Goal: Task Accomplishment & Management: Use online tool/utility

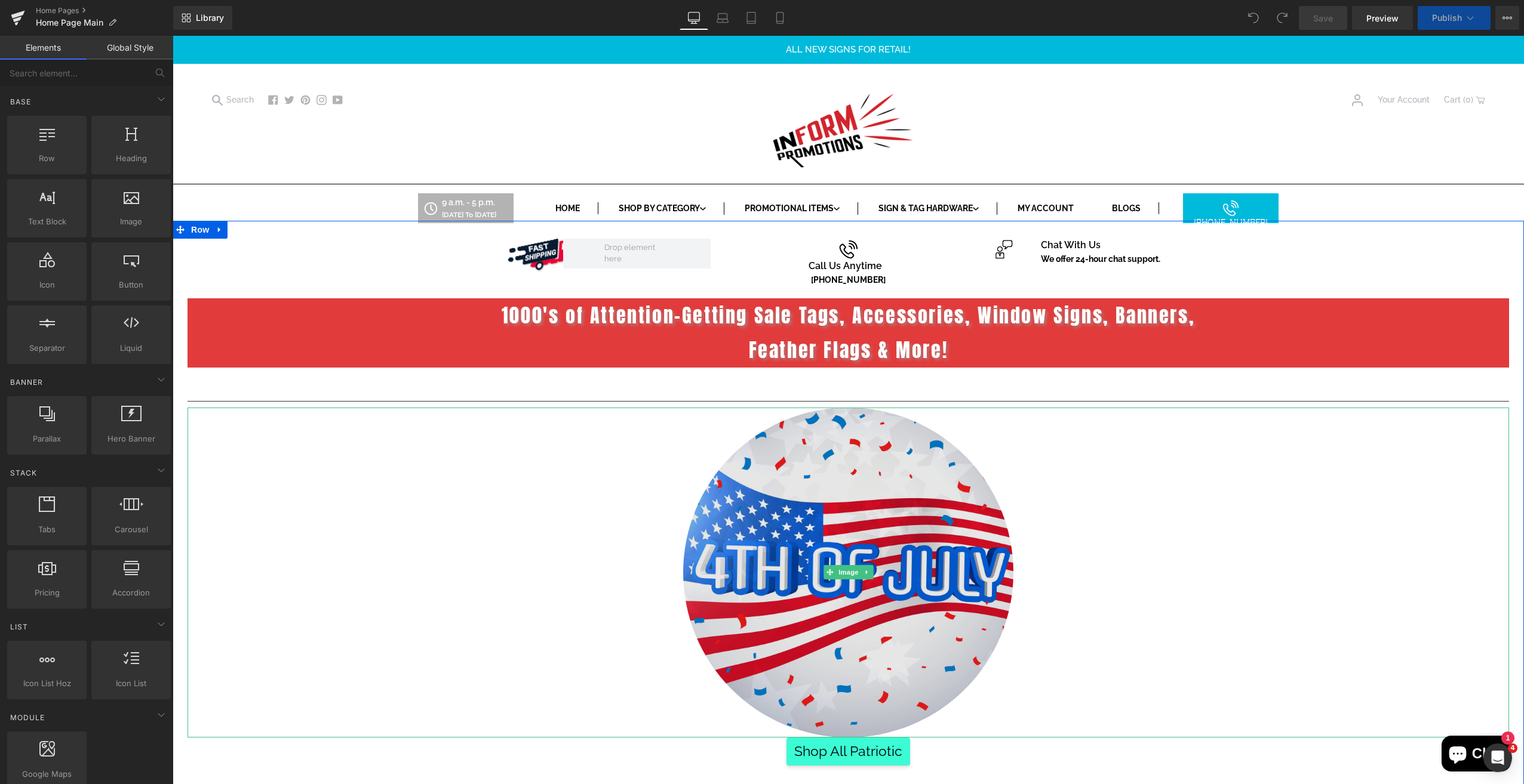
click at [852, 532] on img at bounding box center [848, 572] width 330 height 330
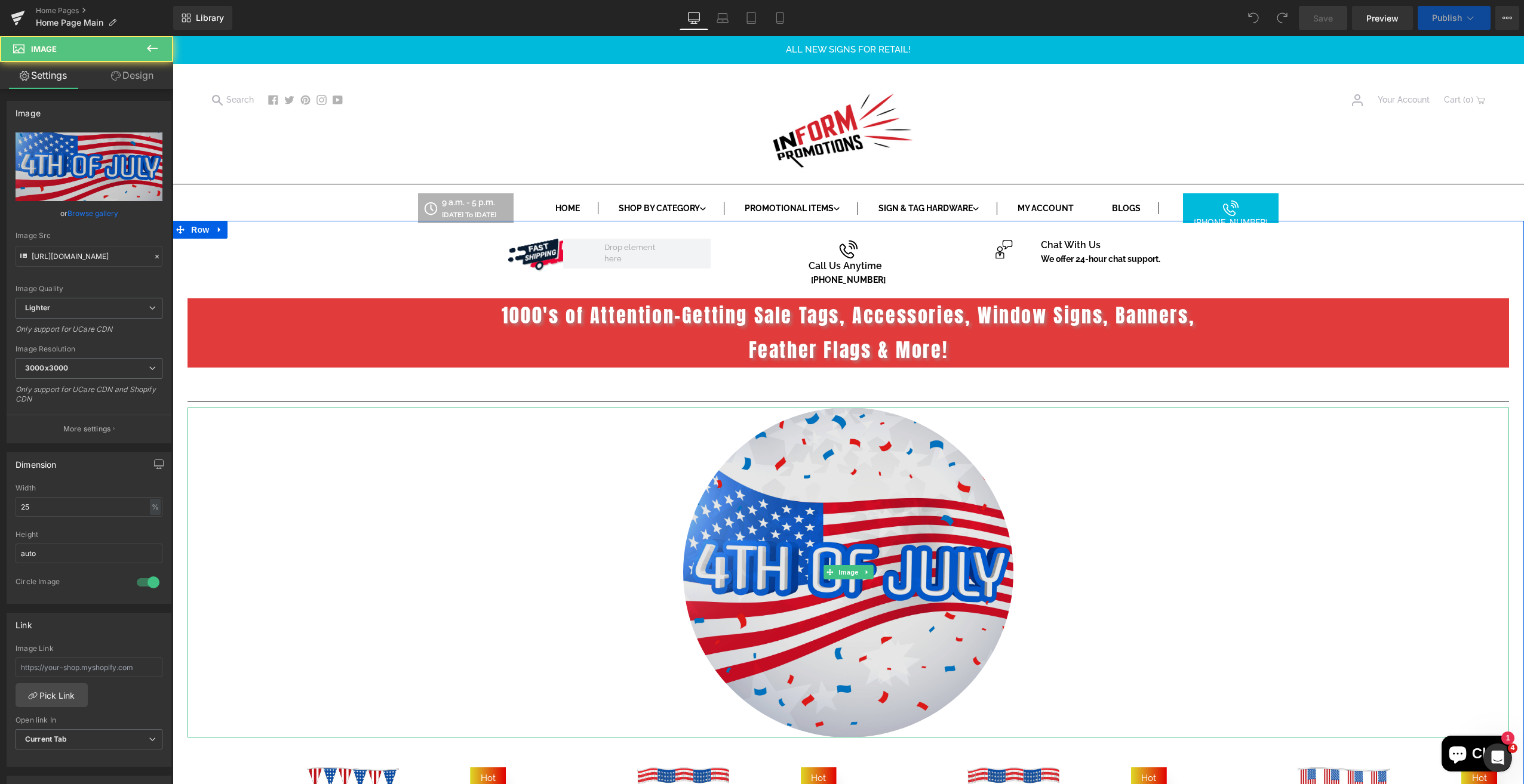
click at [912, 498] on img at bounding box center [848, 572] width 330 height 330
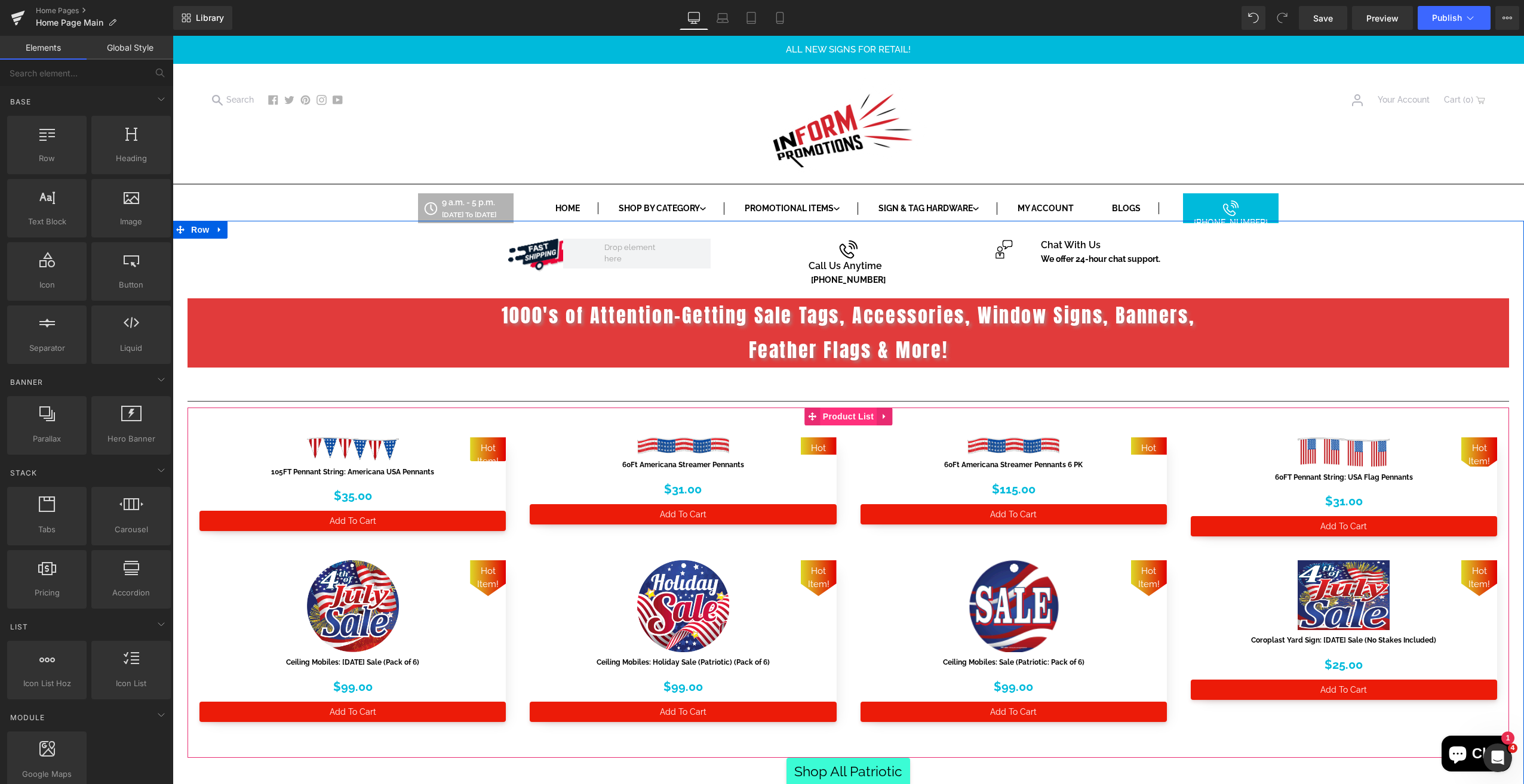
click at [854, 424] on span "Product List" at bounding box center [848, 416] width 57 height 18
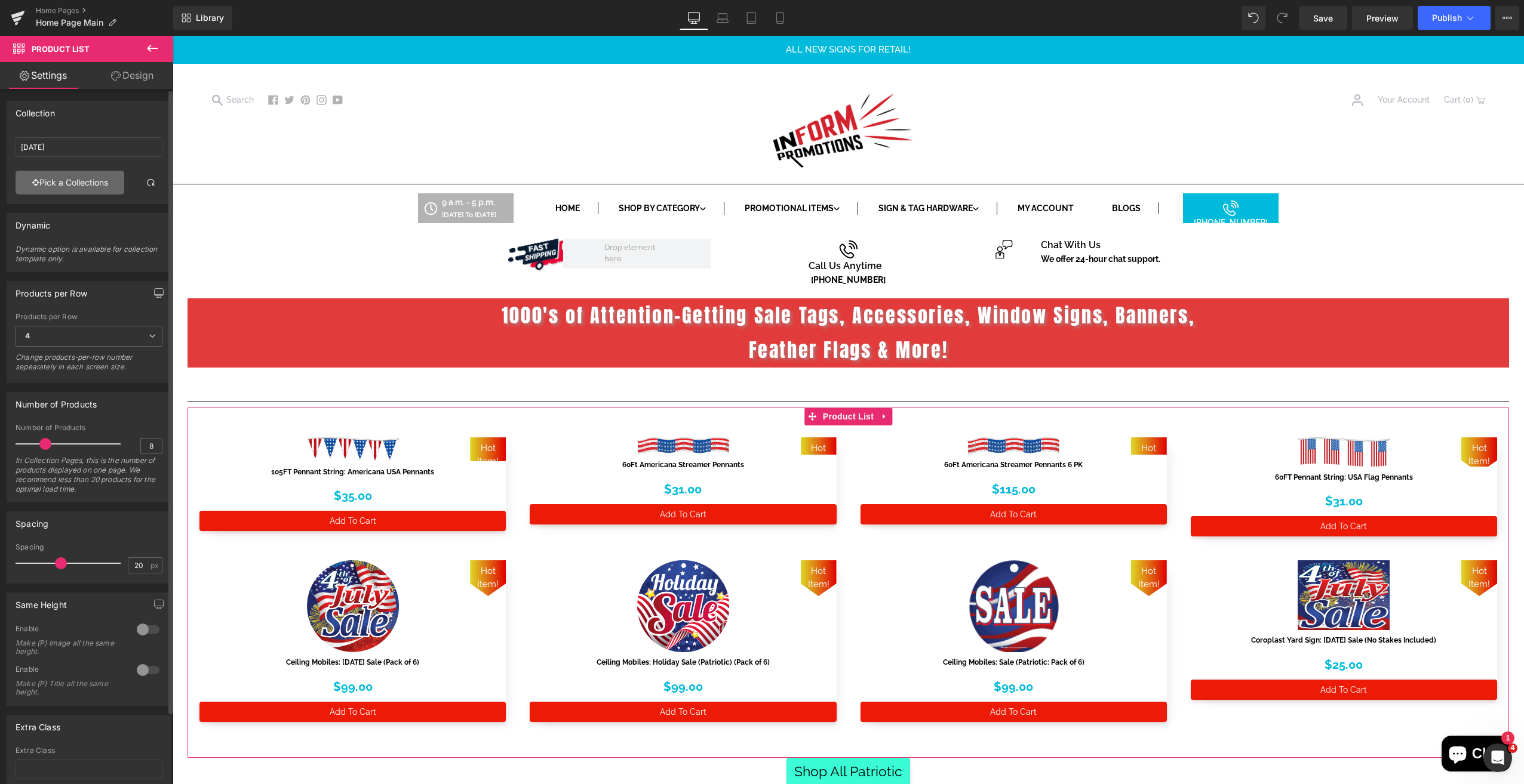
click at [95, 188] on link "Pick a Collections" at bounding box center [70, 182] width 109 height 24
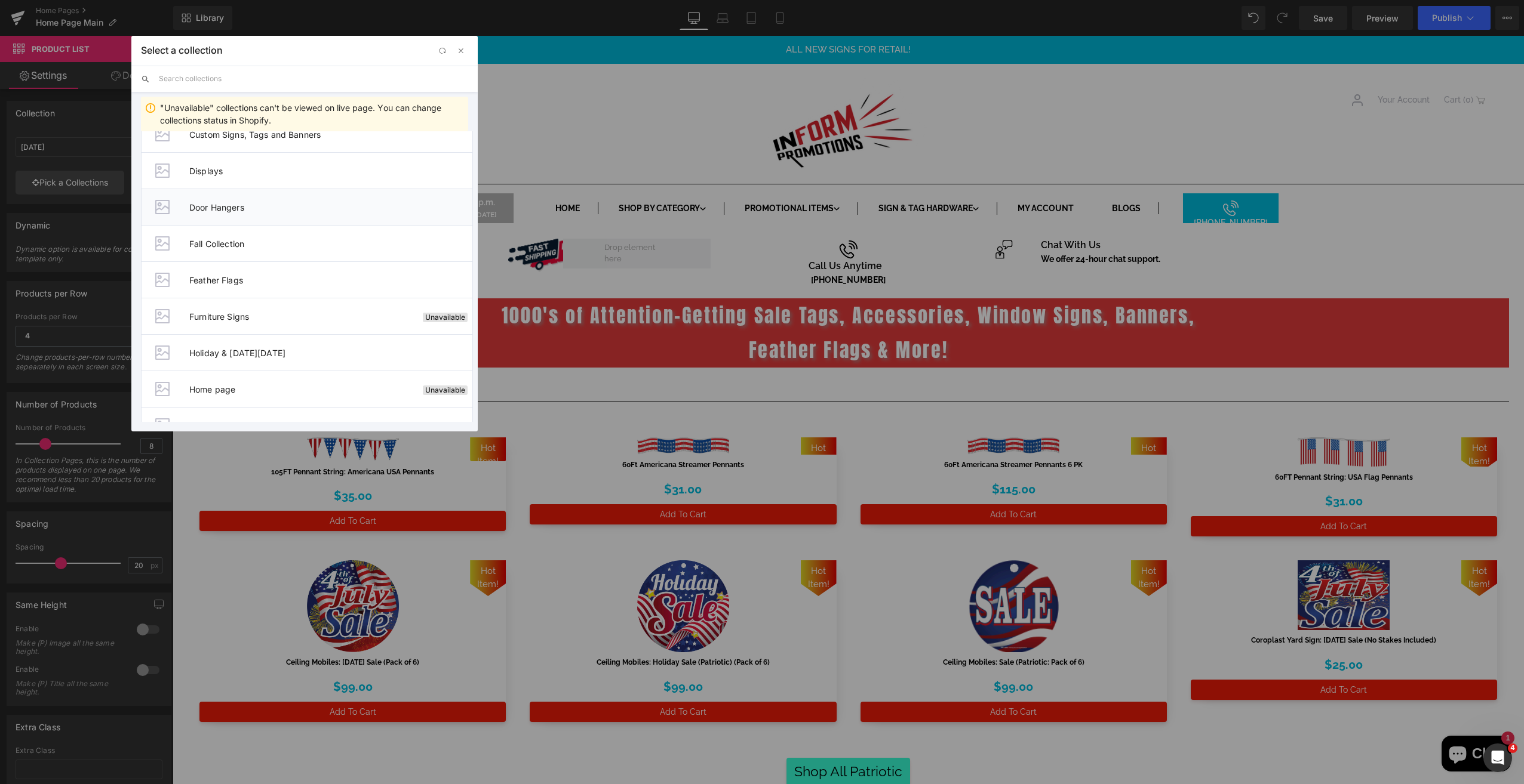
scroll to position [299, 0]
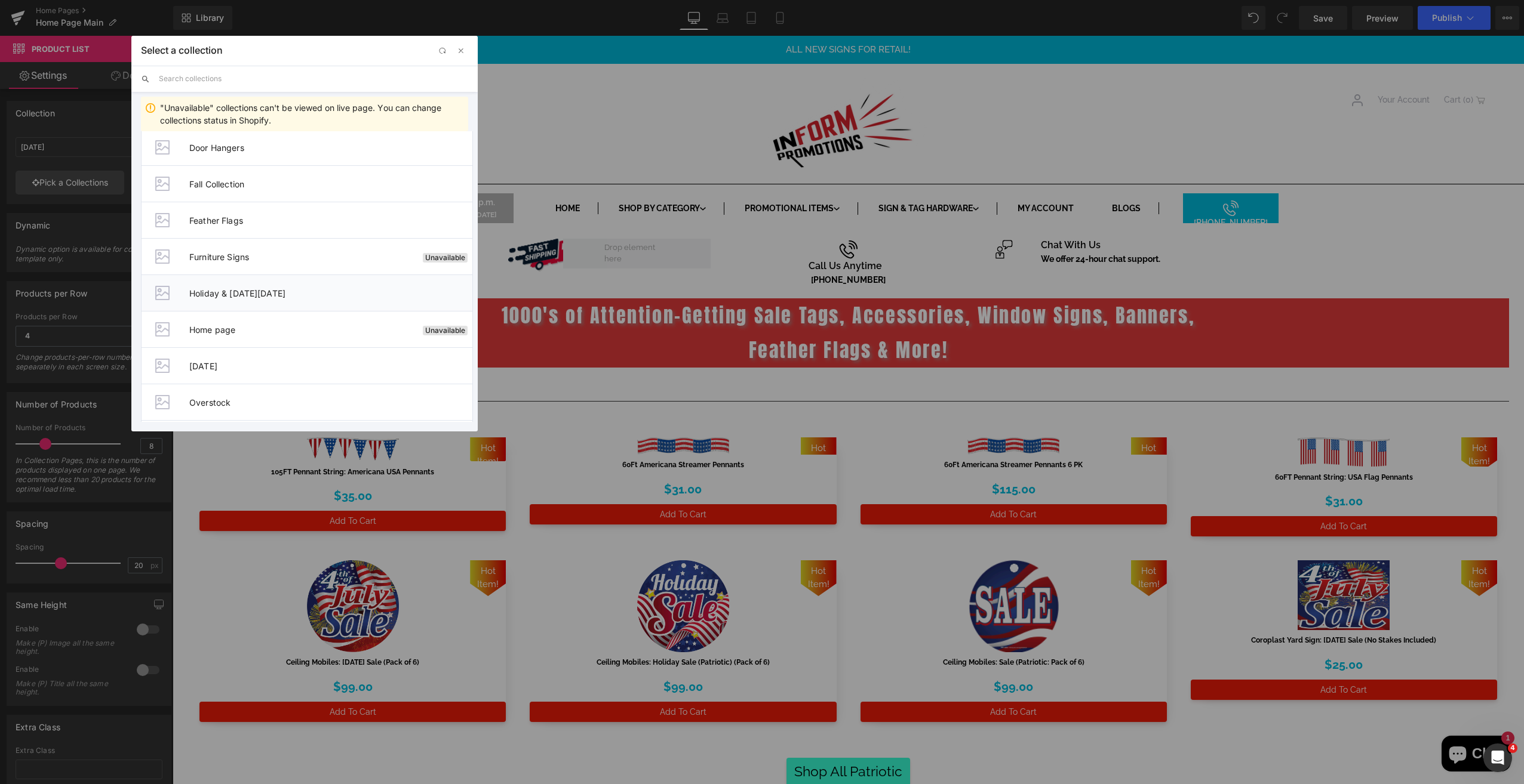
click at [305, 299] on li "Holiday & [DATE][DATE]" at bounding box center [307, 293] width 332 height 36
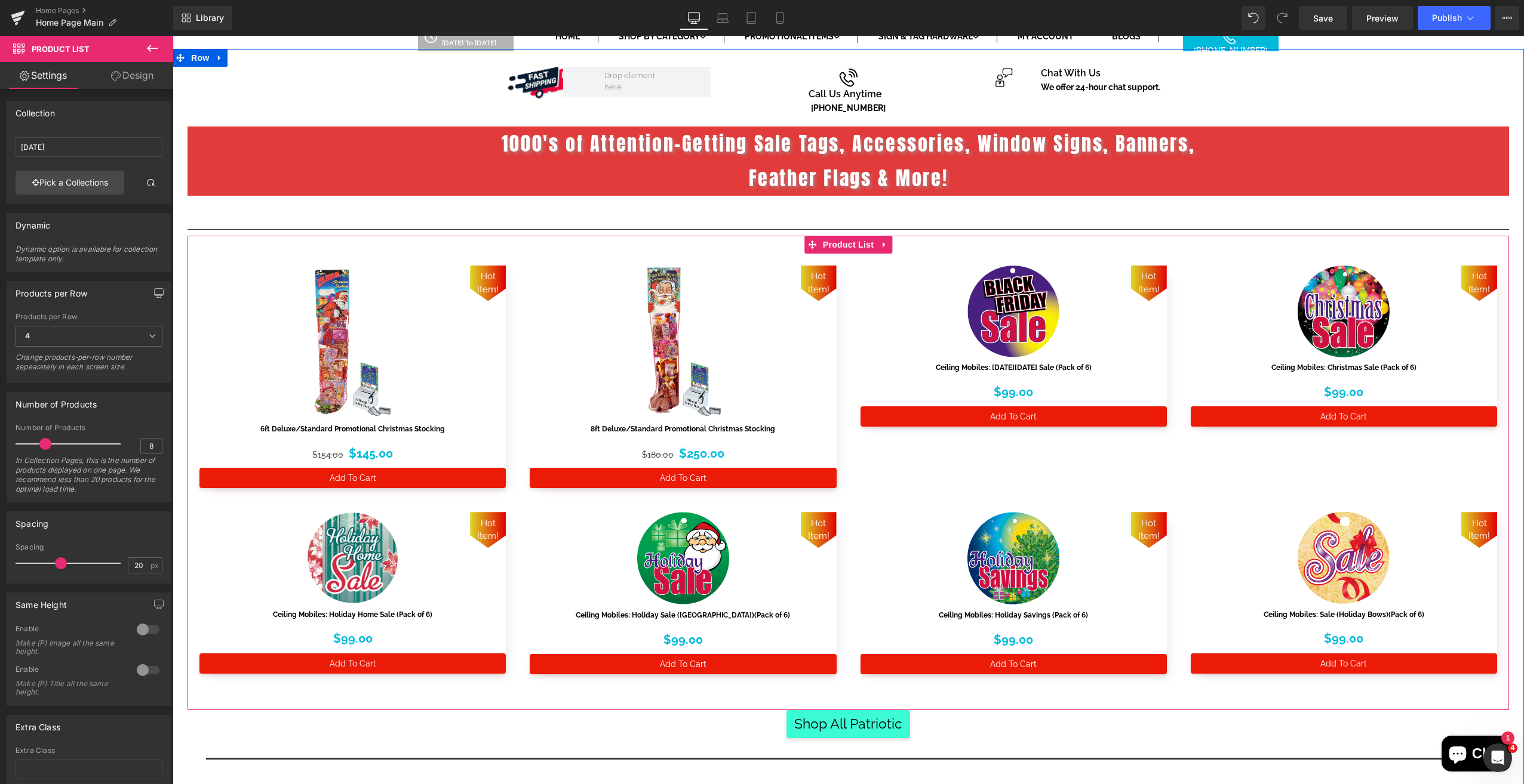
scroll to position [179, 0]
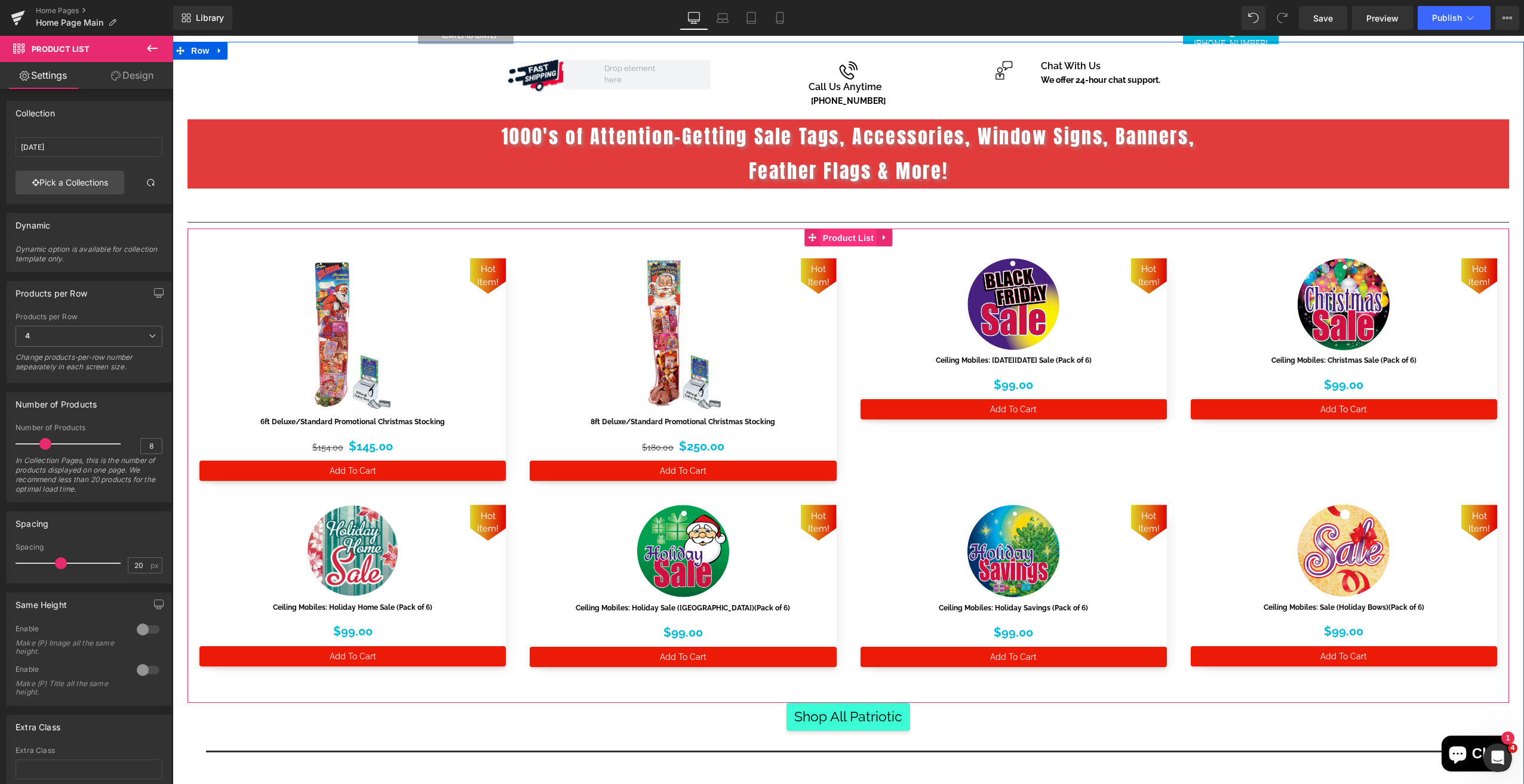
click at [854, 236] on span "Product List" at bounding box center [848, 238] width 57 height 18
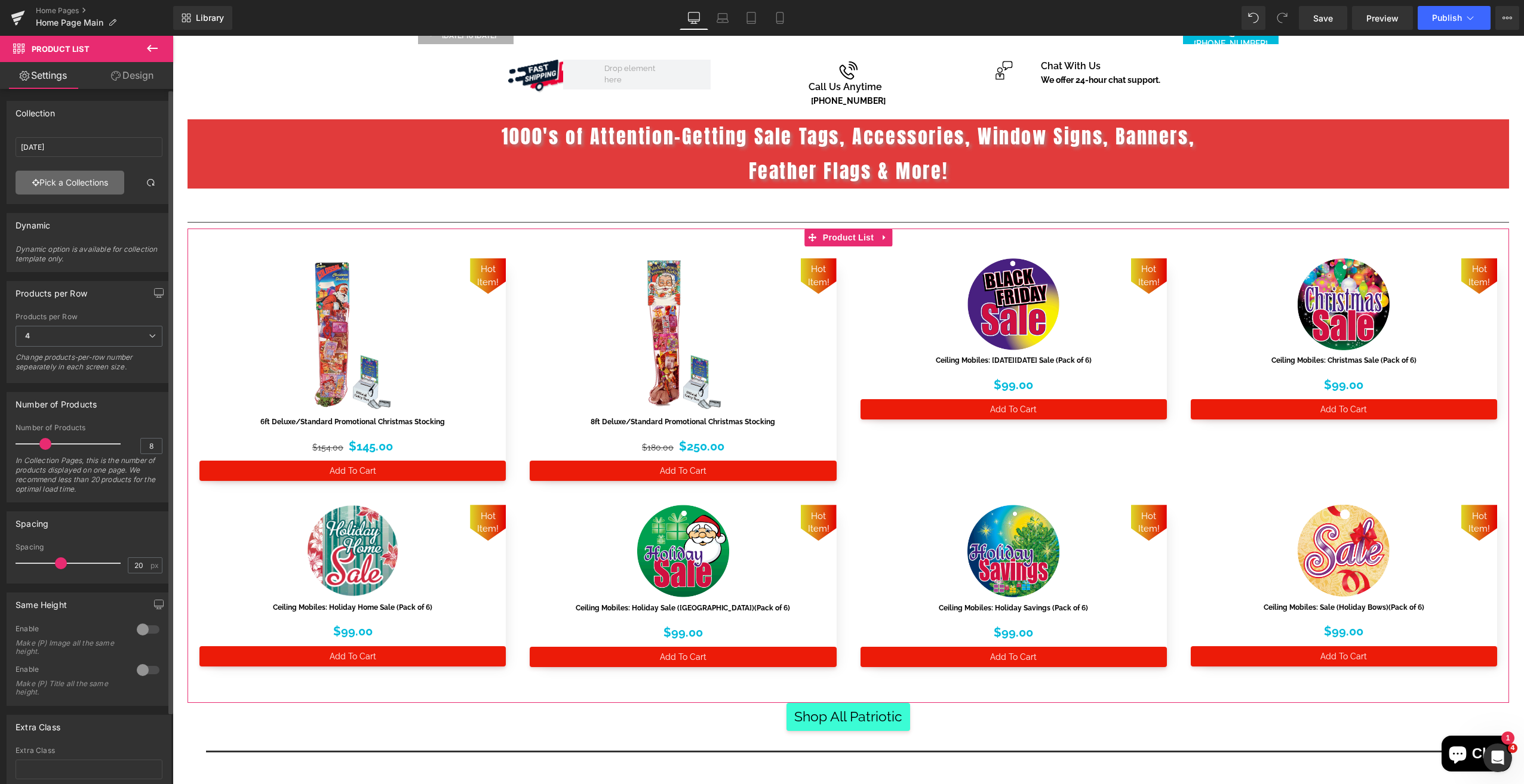
click at [58, 184] on link "Pick a Collections" at bounding box center [70, 182] width 109 height 24
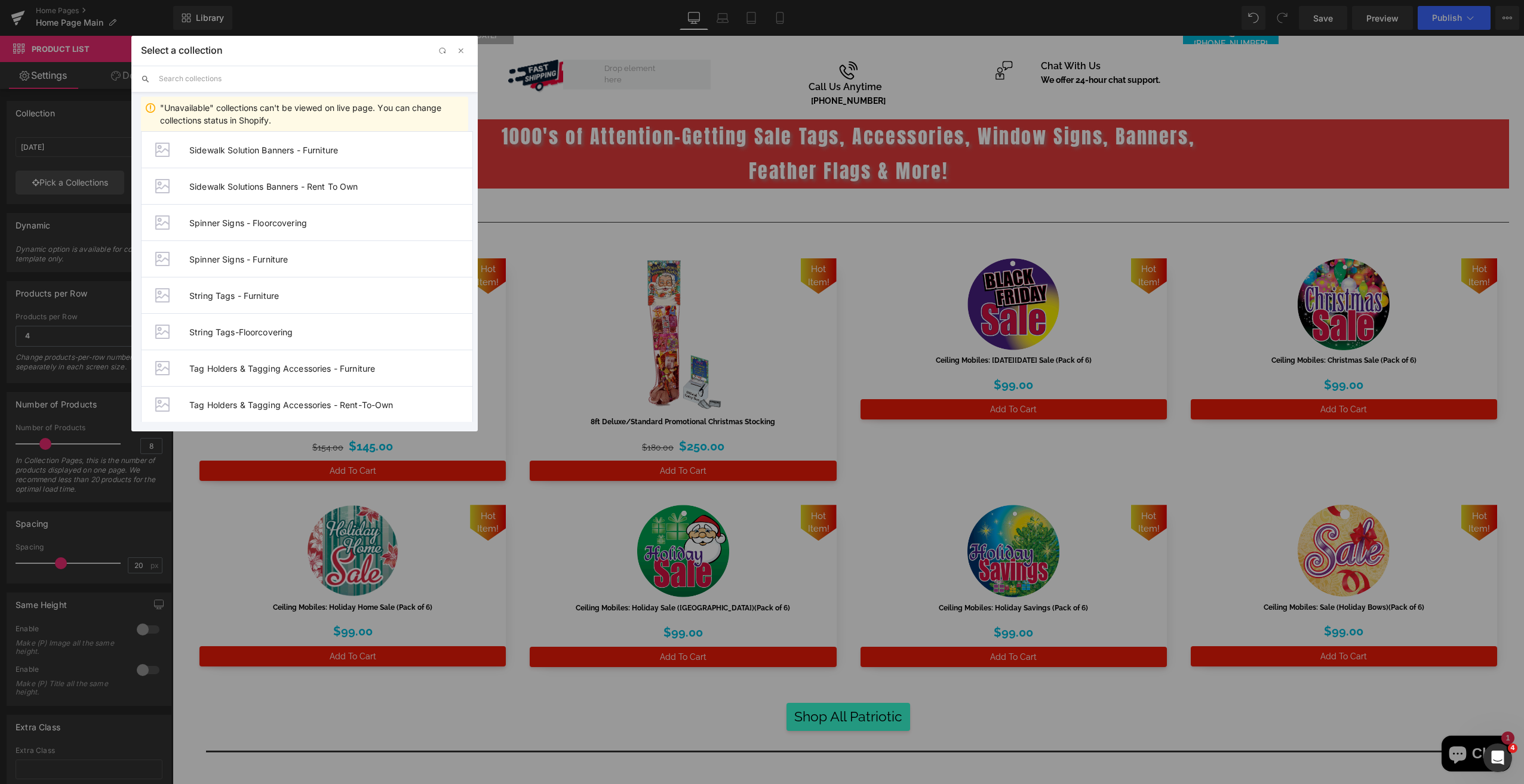
scroll to position [2667, 0]
click at [311, 86] on input "text" at bounding box center [314, 79] width 309 height 26
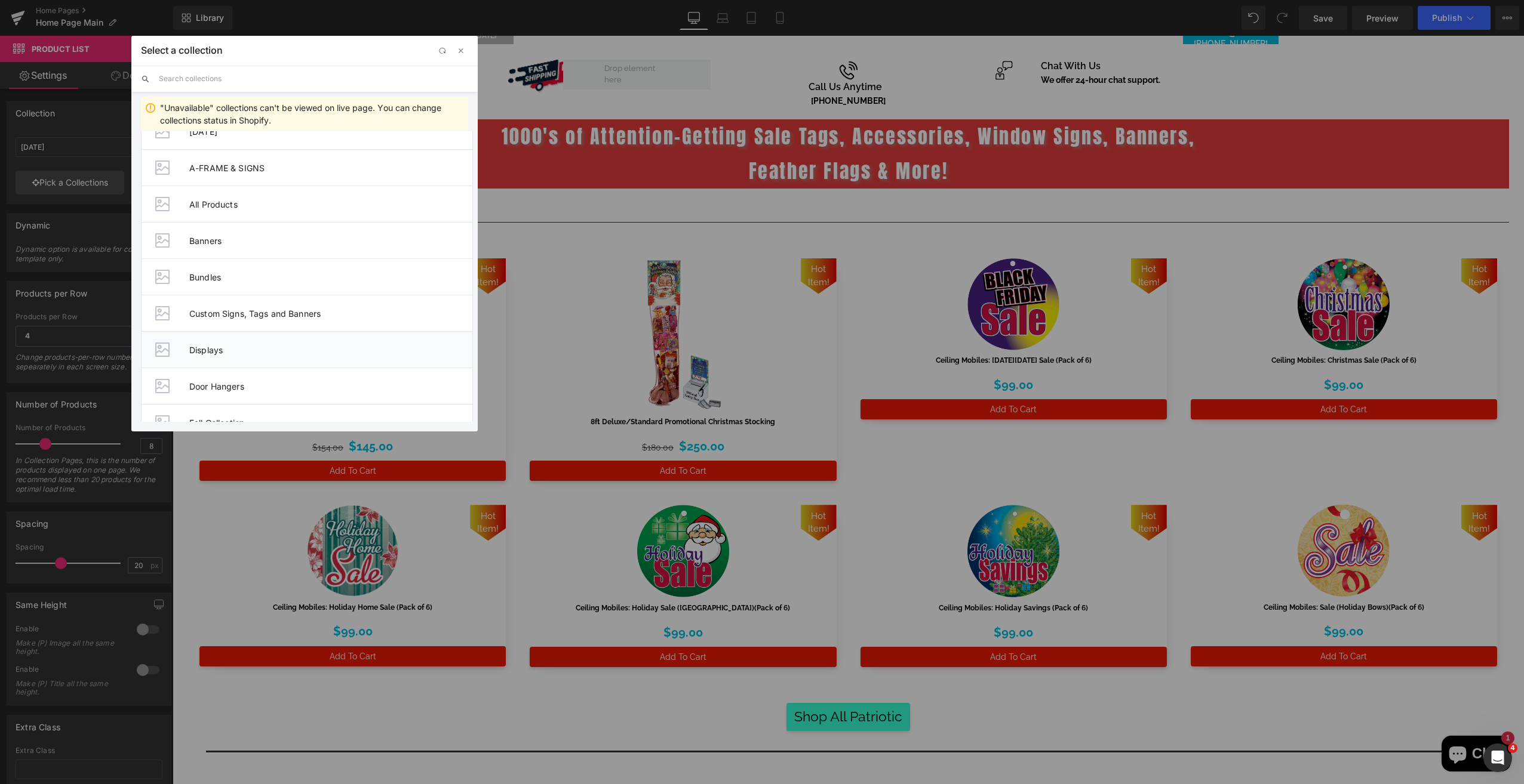
scroll to position [179, 0]
click at [297, 311] on li "Fall Collection" at bounding box center [307, 303] width 332 height 36
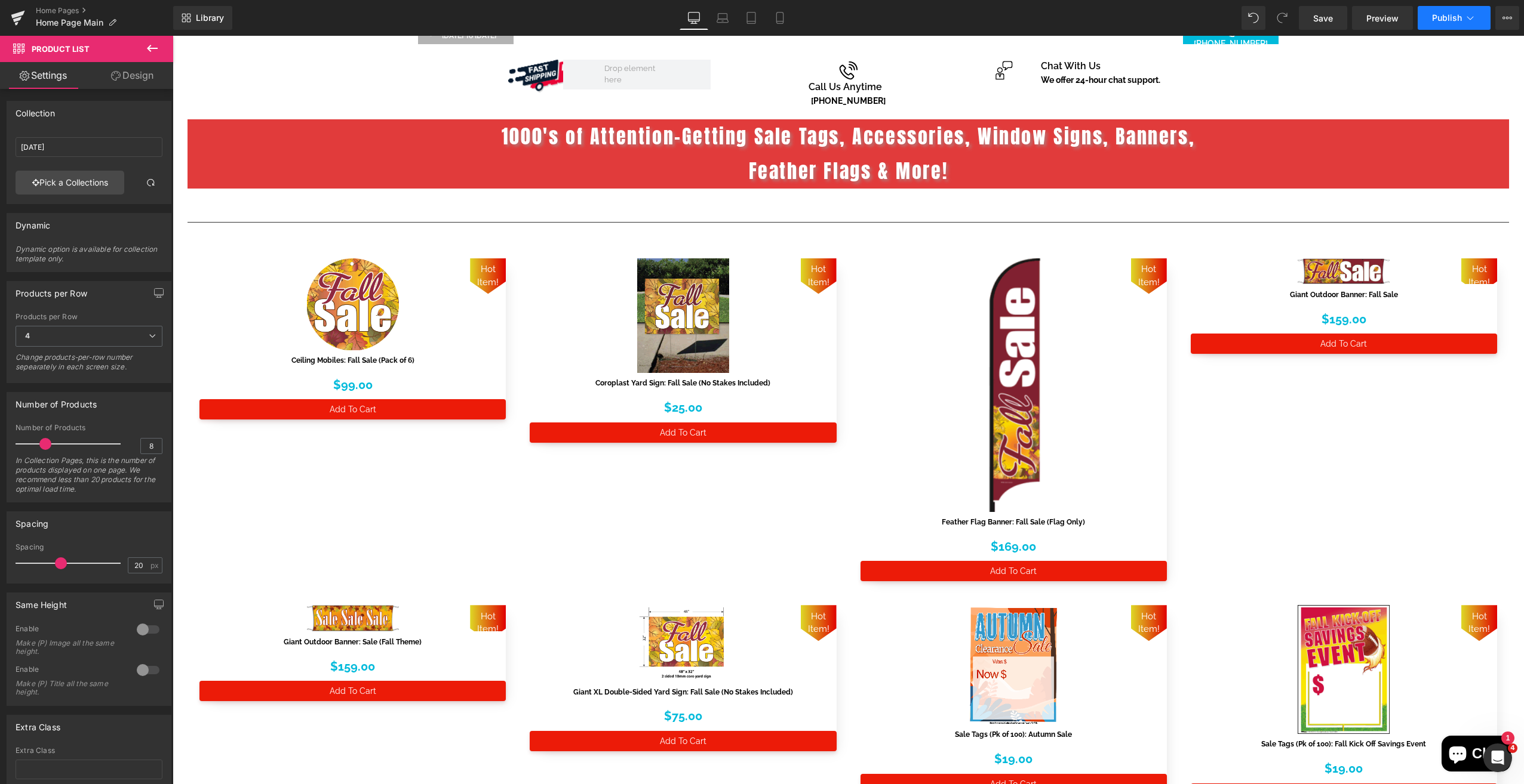
click at [1449, 12] on button "Publish" at bounding box center [1454, 18] width 73 height 24
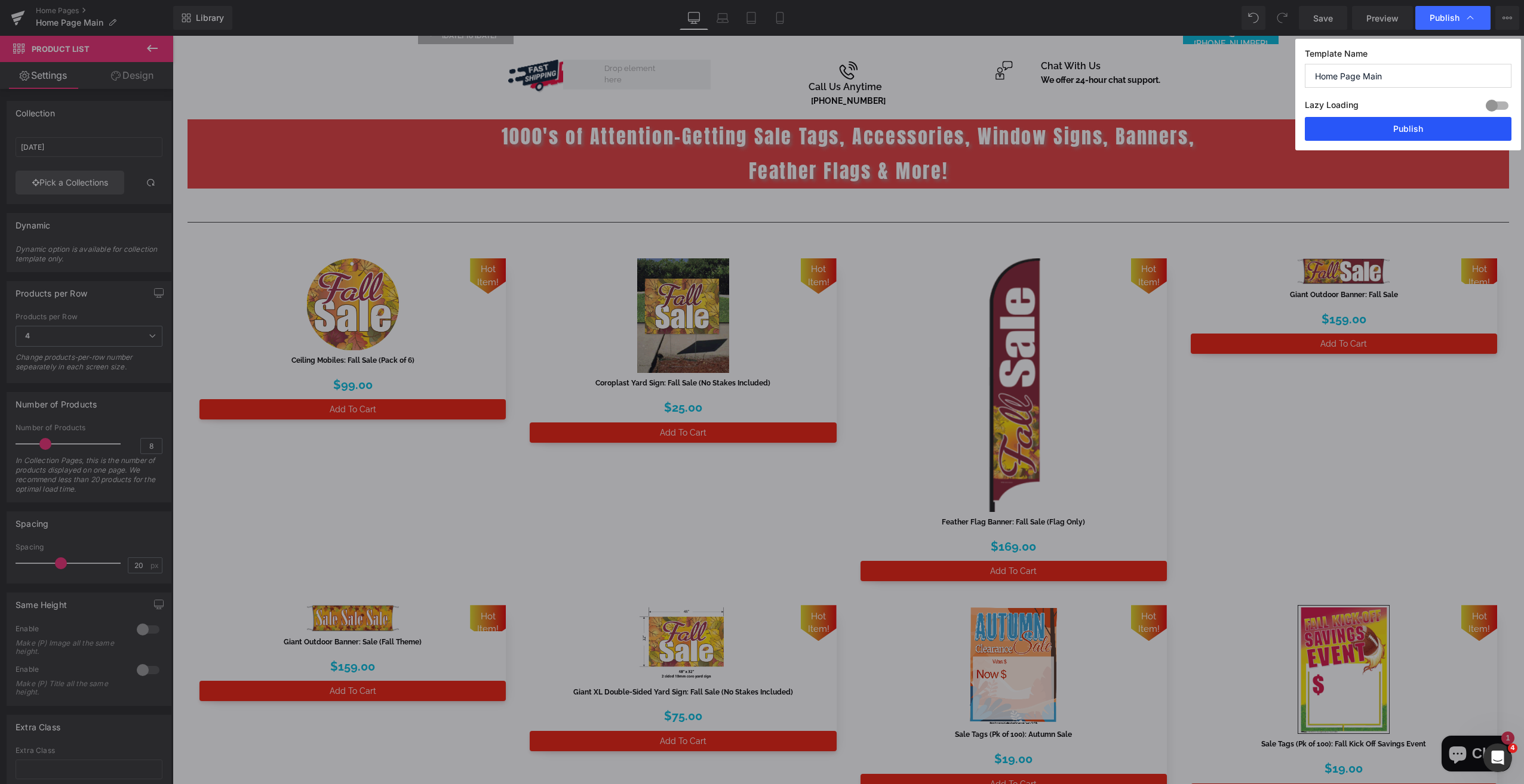
click at [1456, 127] on button "Publish" at bounding box center [1408, 129] width 207 height 24
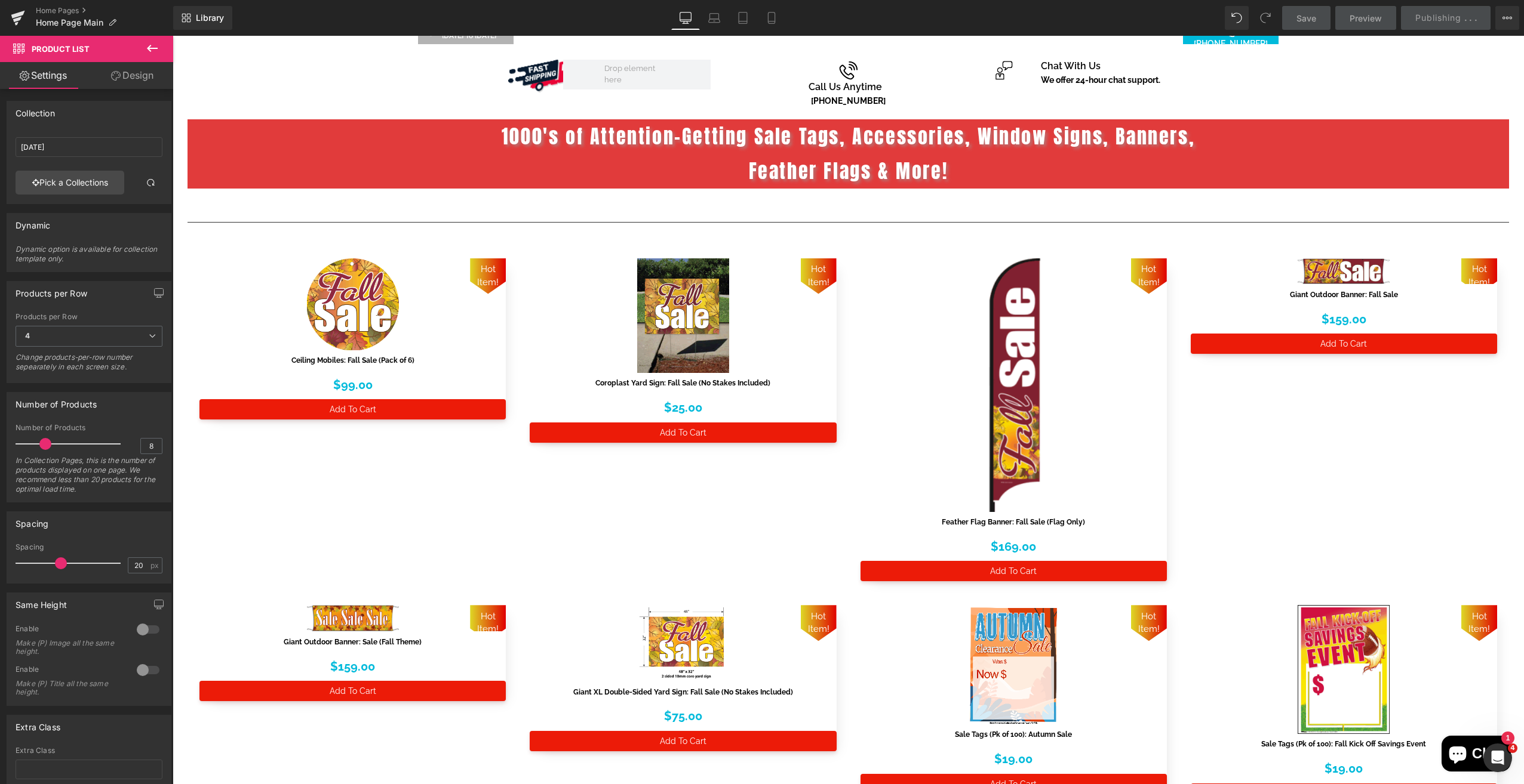
scroll to position [0, 0]
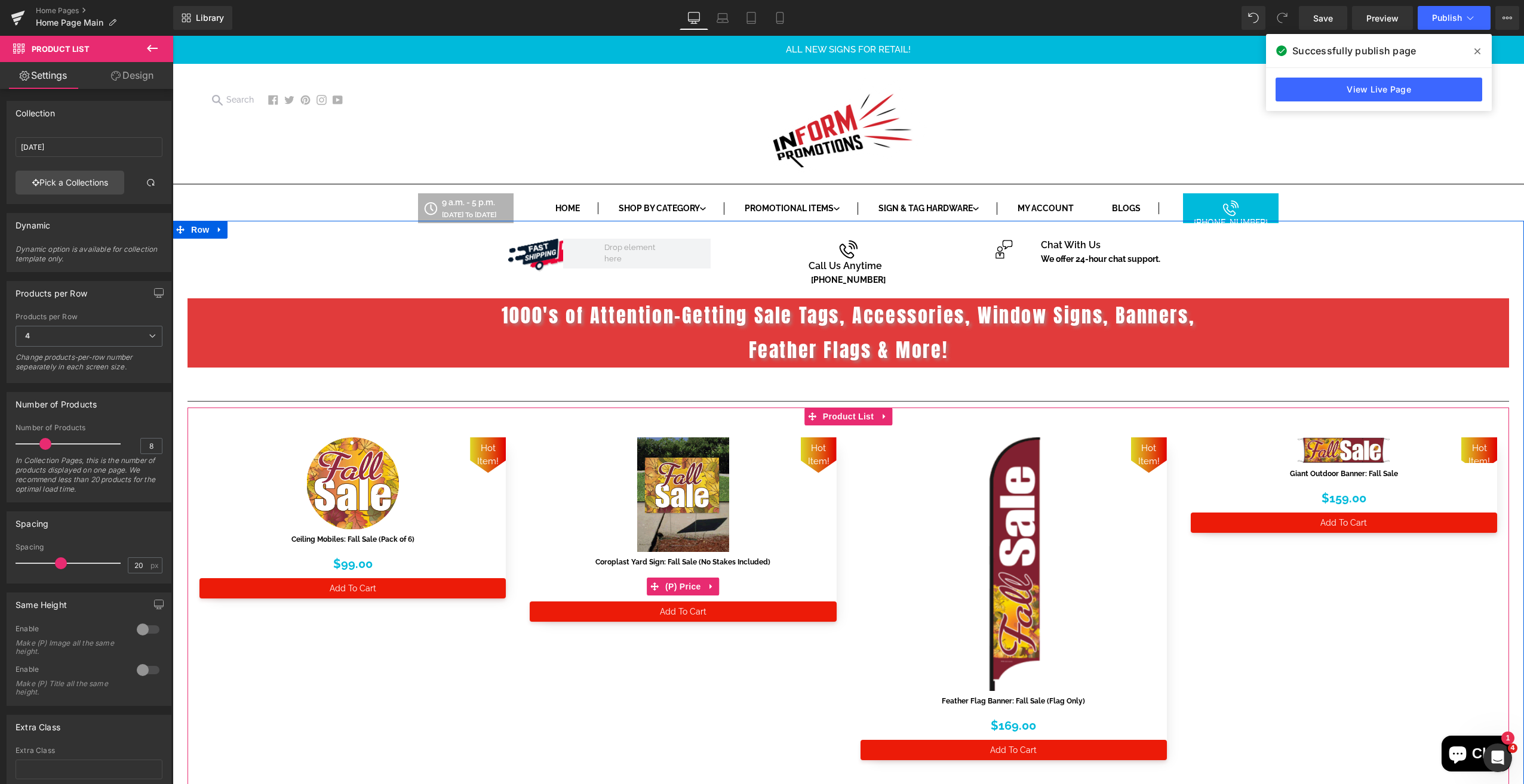
click at [588, 591] on div "$0 $25.00" at bounding box center [682, 587] width 307 height 29
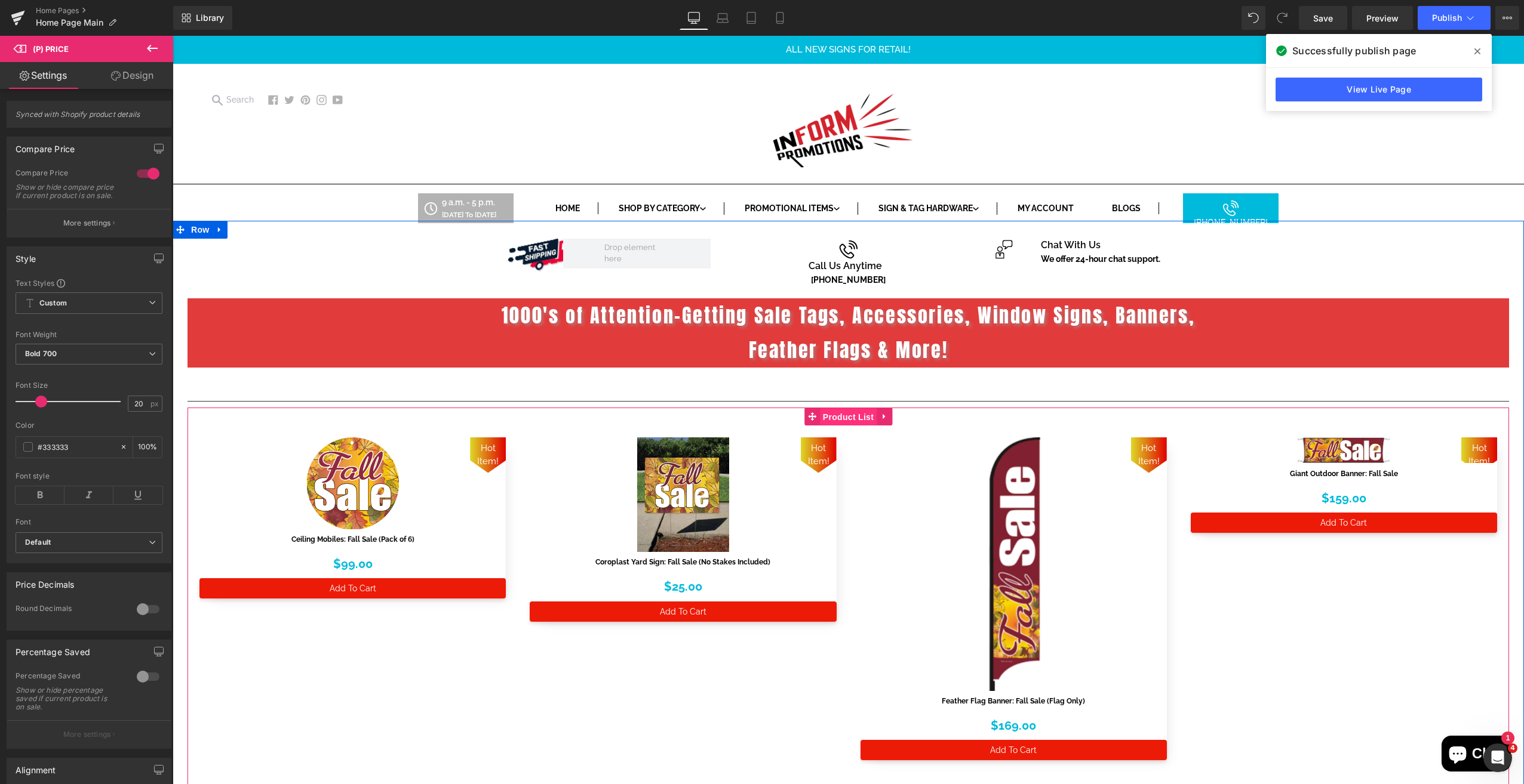
click at [833, 417] on span "Product List" at bounding box center [848, 417] width 57 height 18
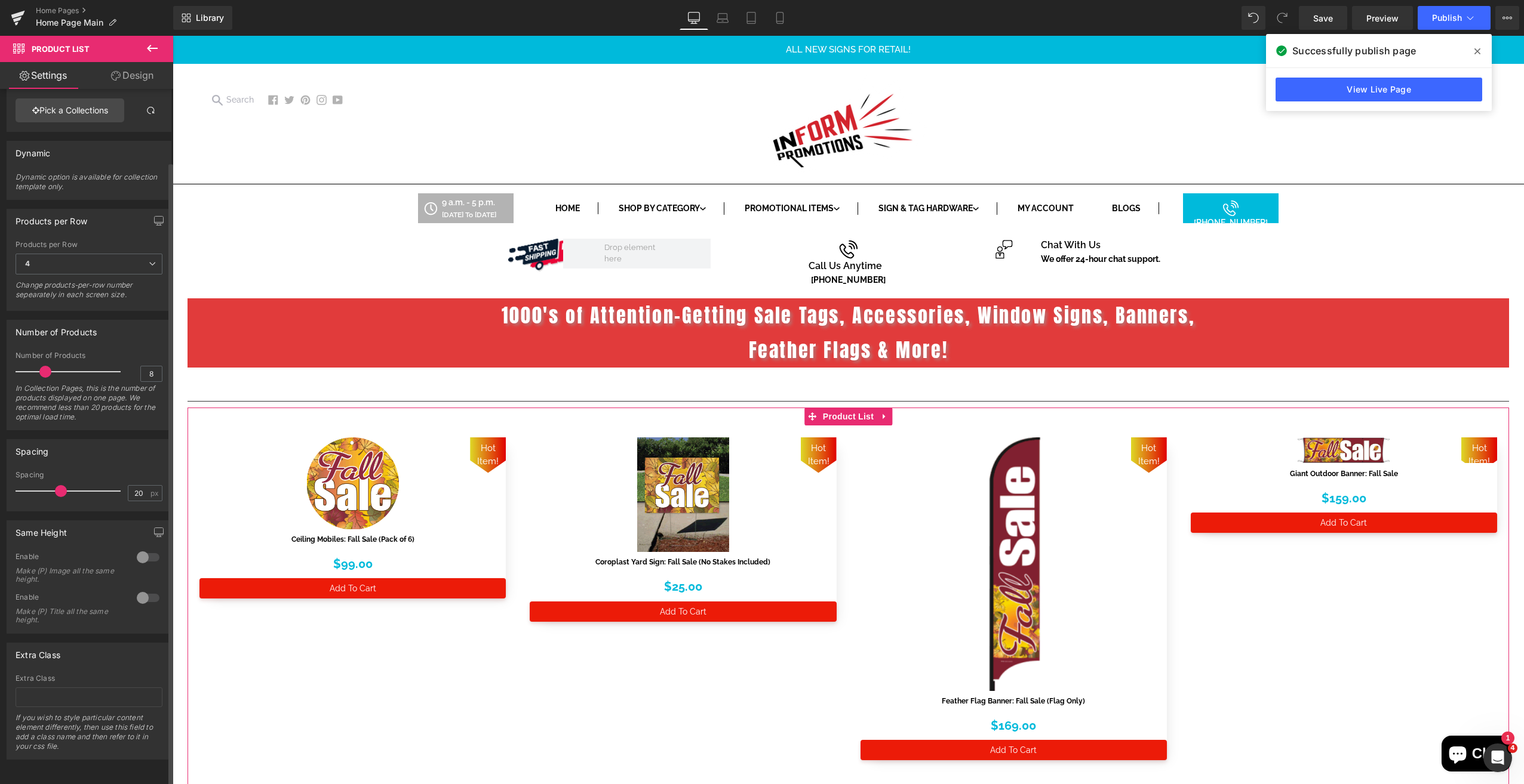
scroll to position [82, 0]
click at [142, 71] on link "Design" at bounding box center [133, 75] width 87 height 27
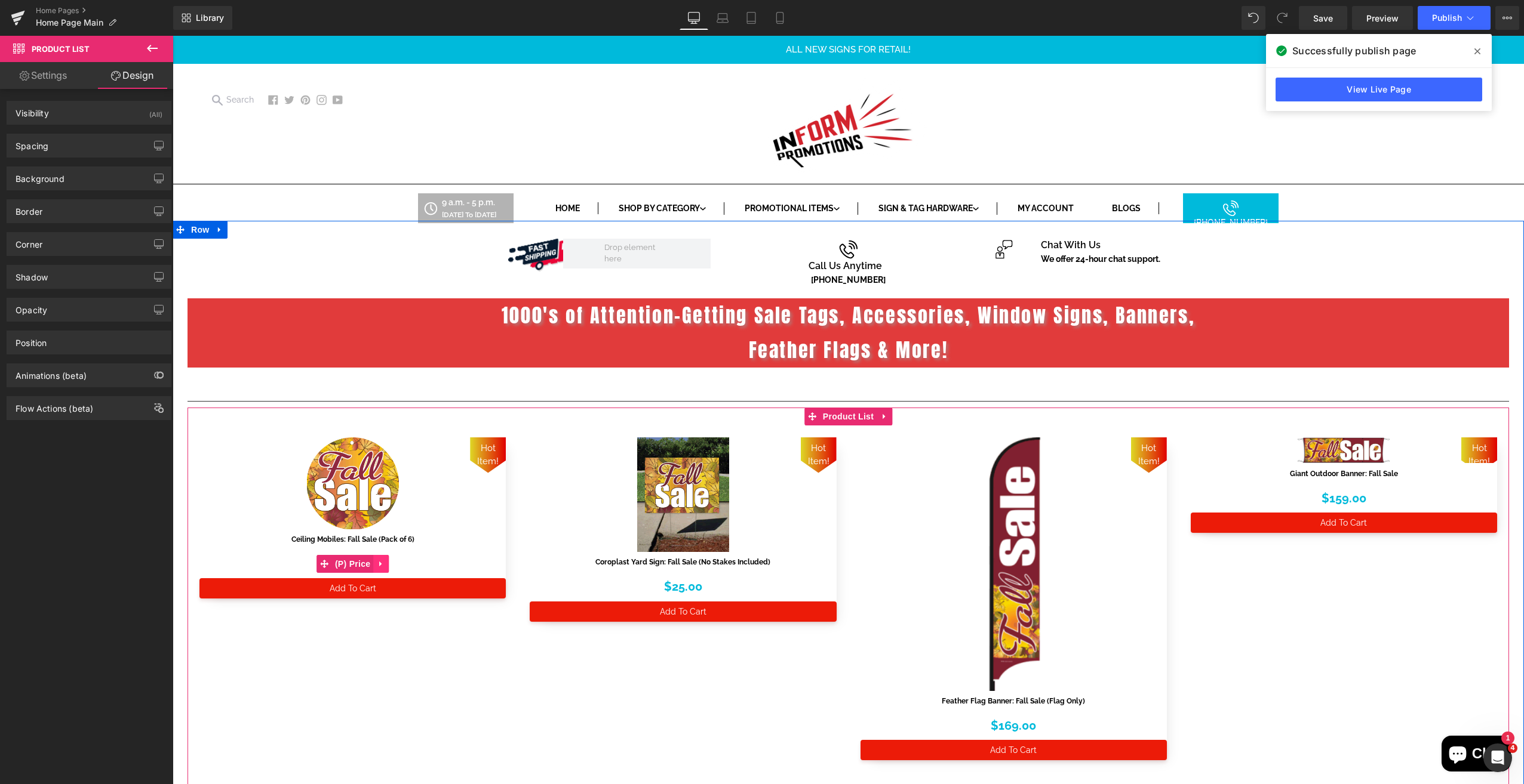
click at [377, 560] on icon at bounding box center [380, 564] width 9 height 9
click at [333, 565] on span "(P) Price" at bounding box center [353, 564] width 42 height 18
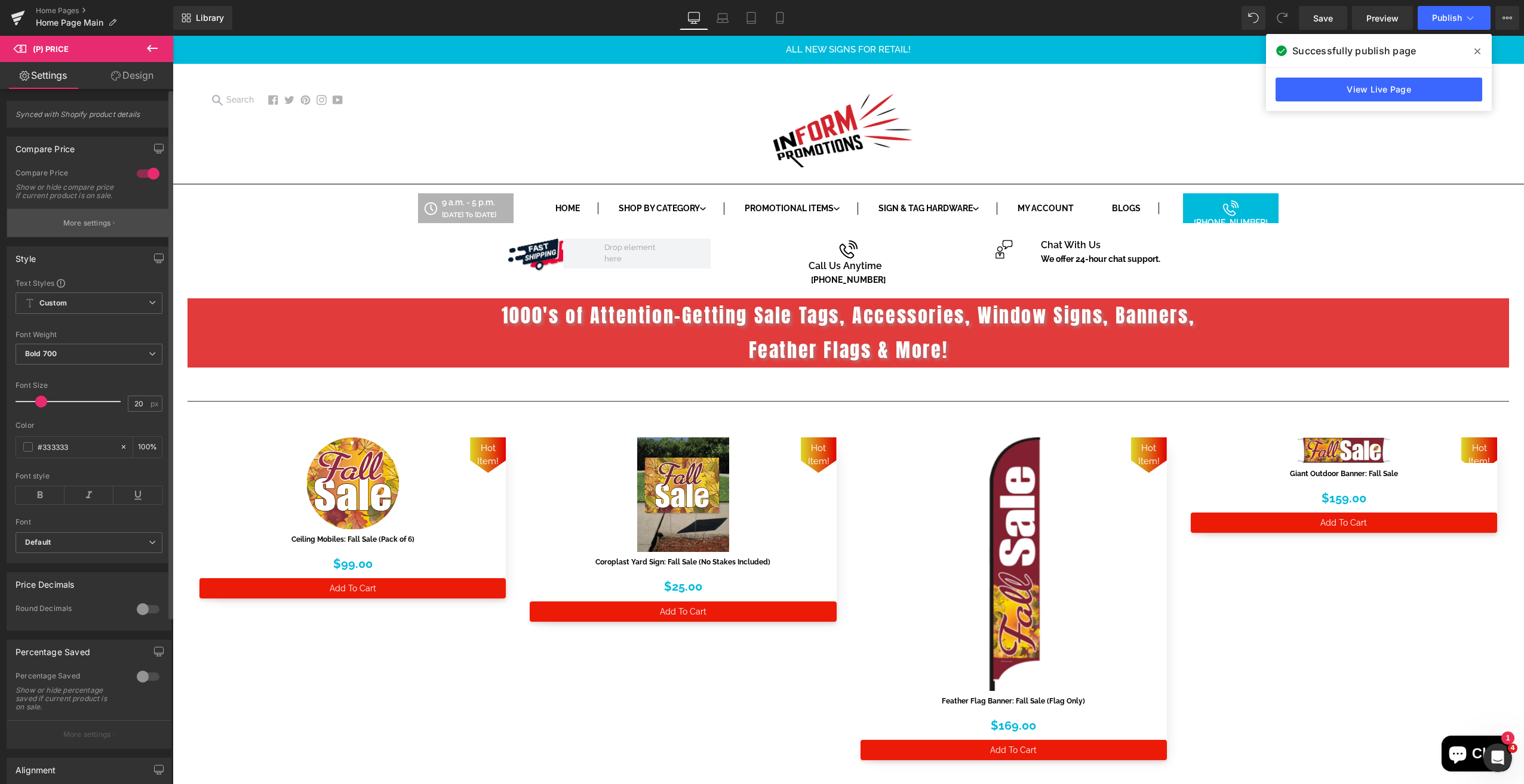
click at [89, 237] on button "More settings" at bounding box center [89, 223] width 164 height 28
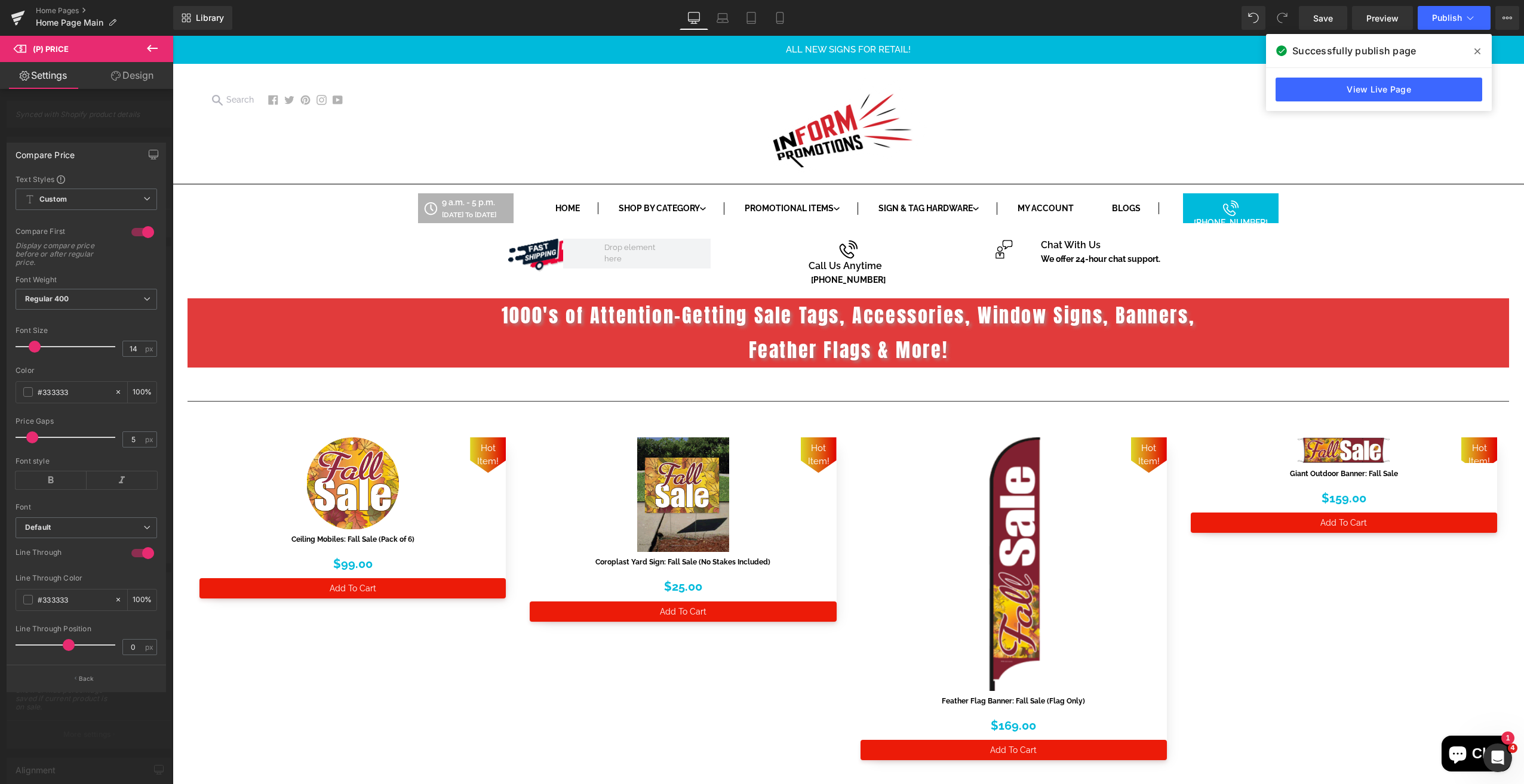
click at [160, 45] on button at bounding box center [152, 49] width 42 height 26
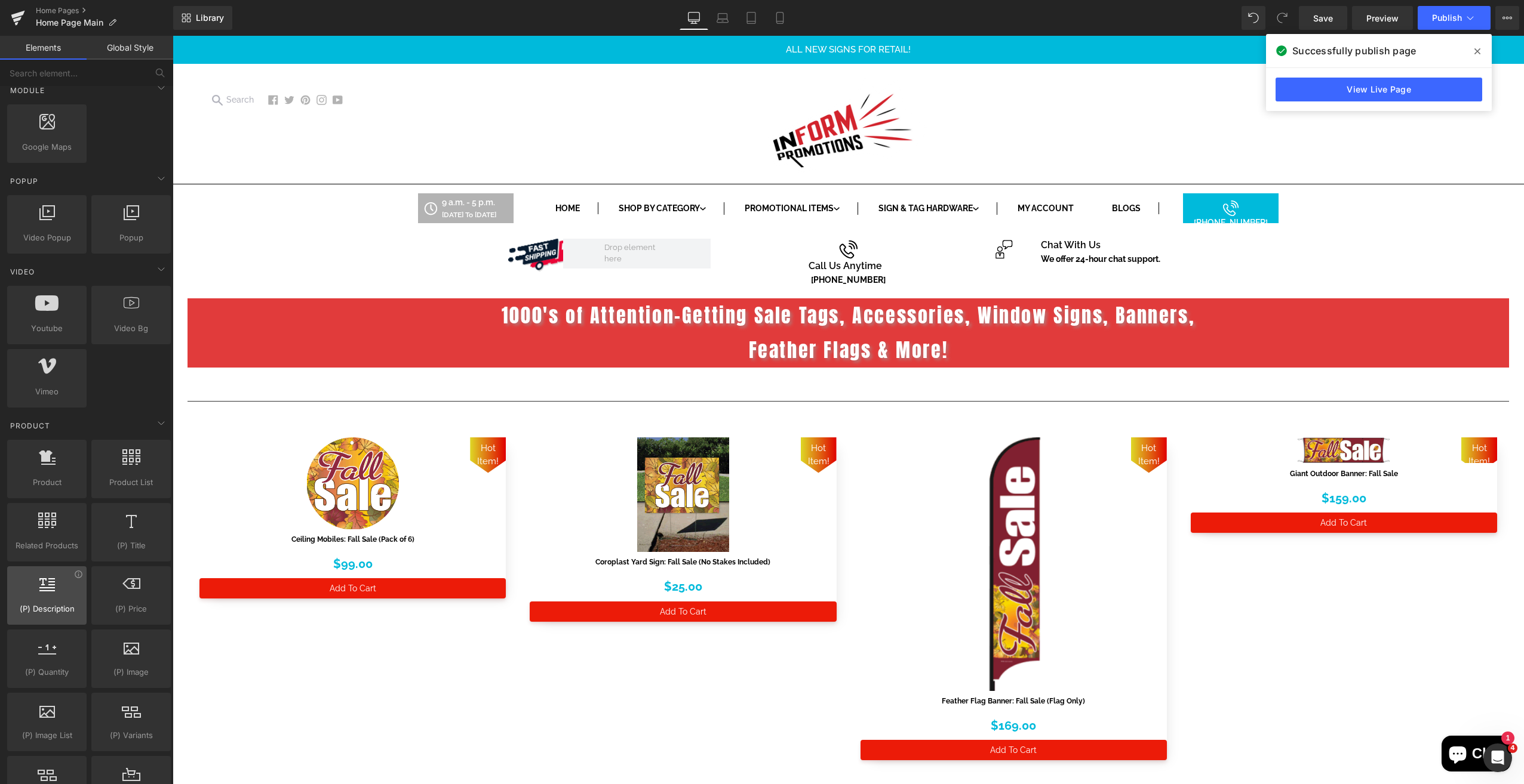
scroll to position [657, 0]
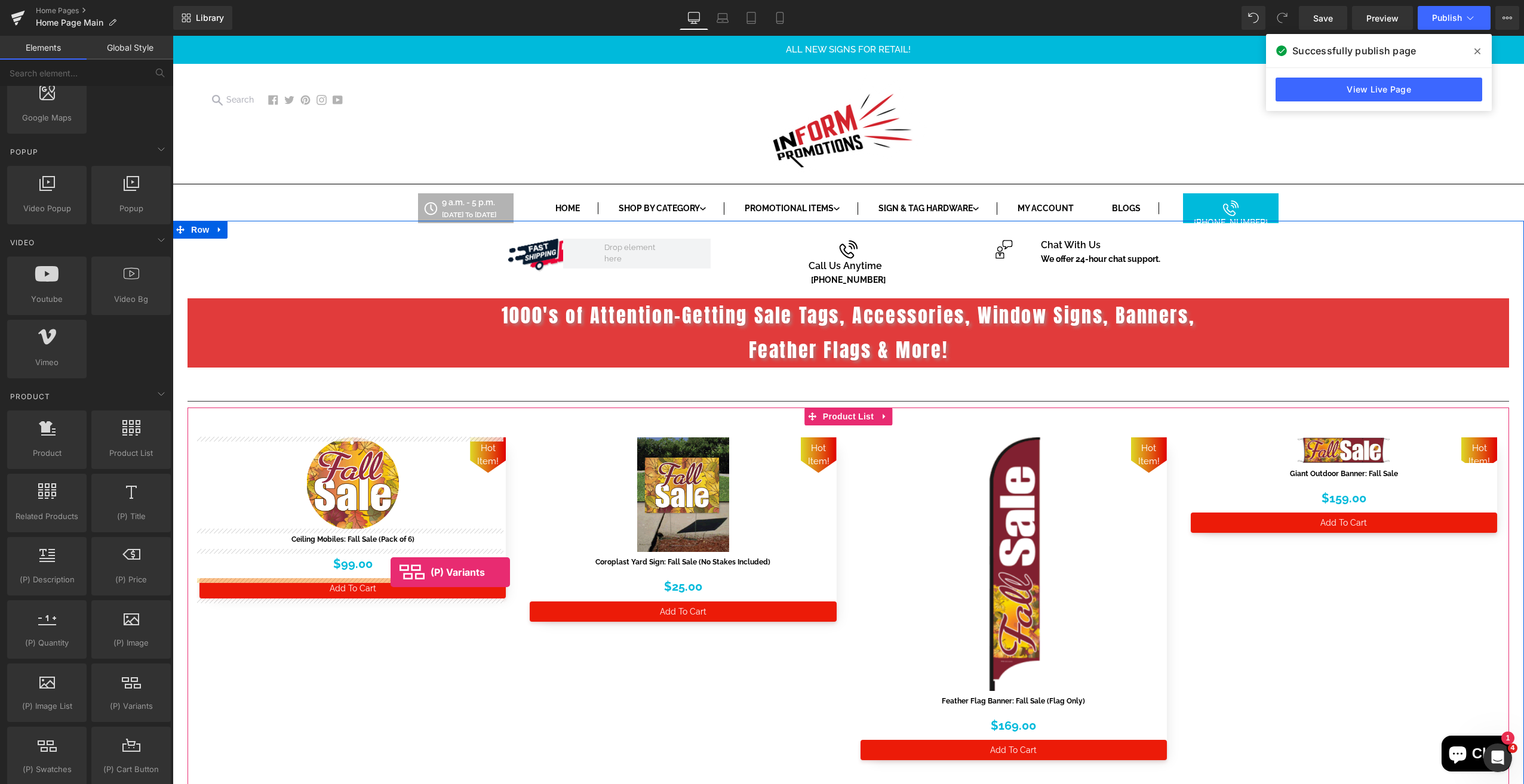
drag, startPoint x: 308, startPoint y: 744, endPoint x: 391, endPoint y: 572, distance: 191.0
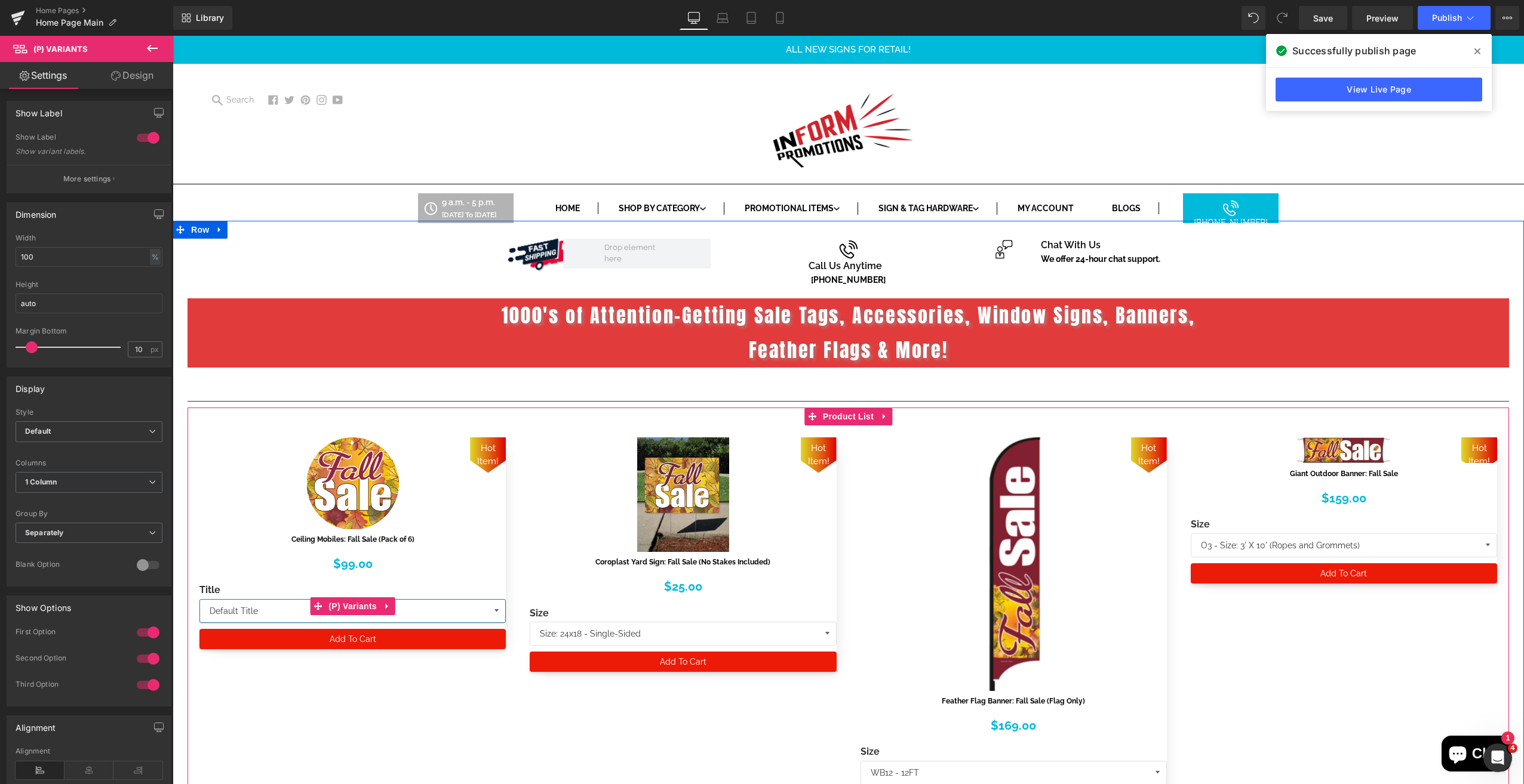
click at [457, 612] on select "Default Title" at bounding box center [352, 611] width 307 height 24
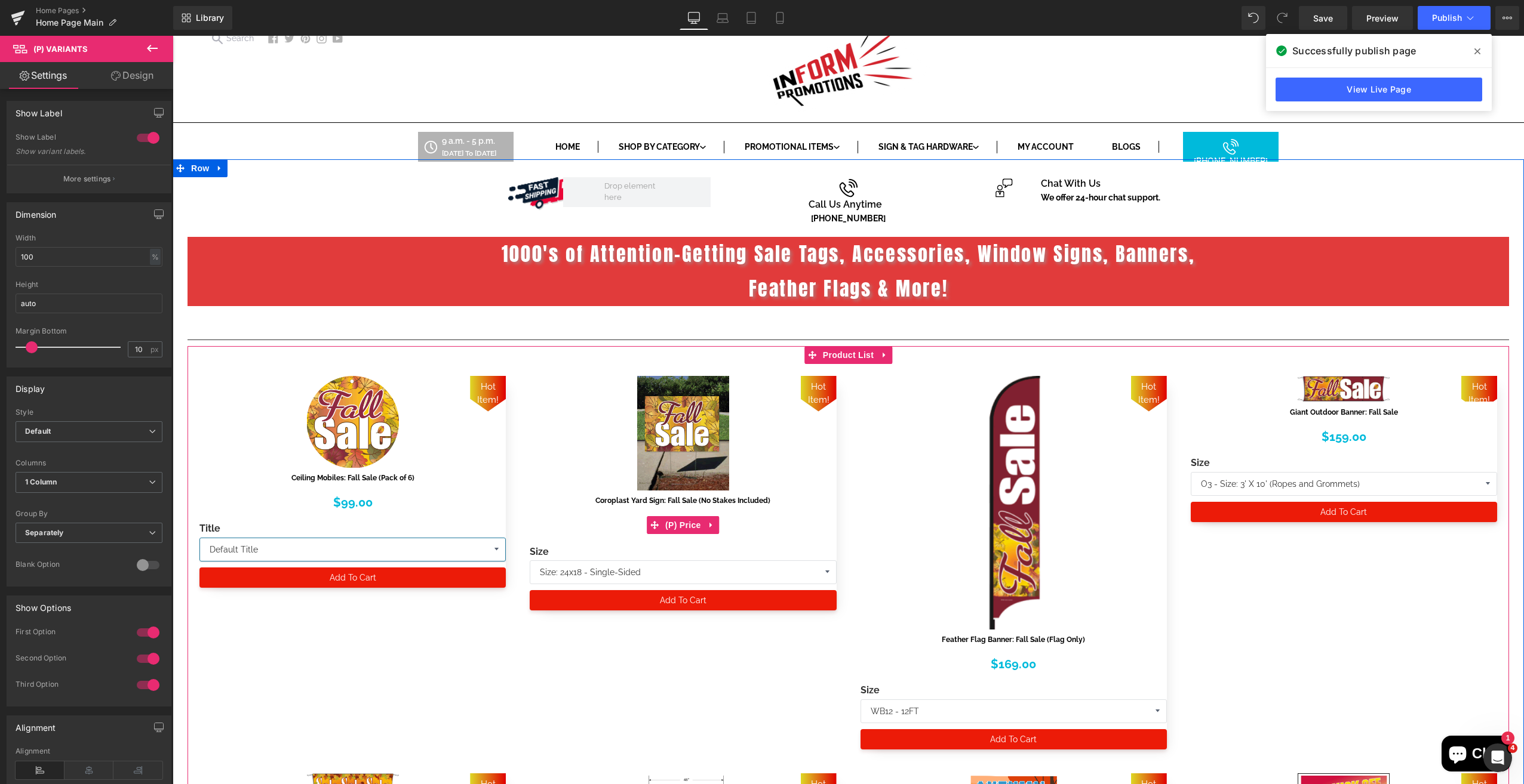
scroll to position [120, 0]
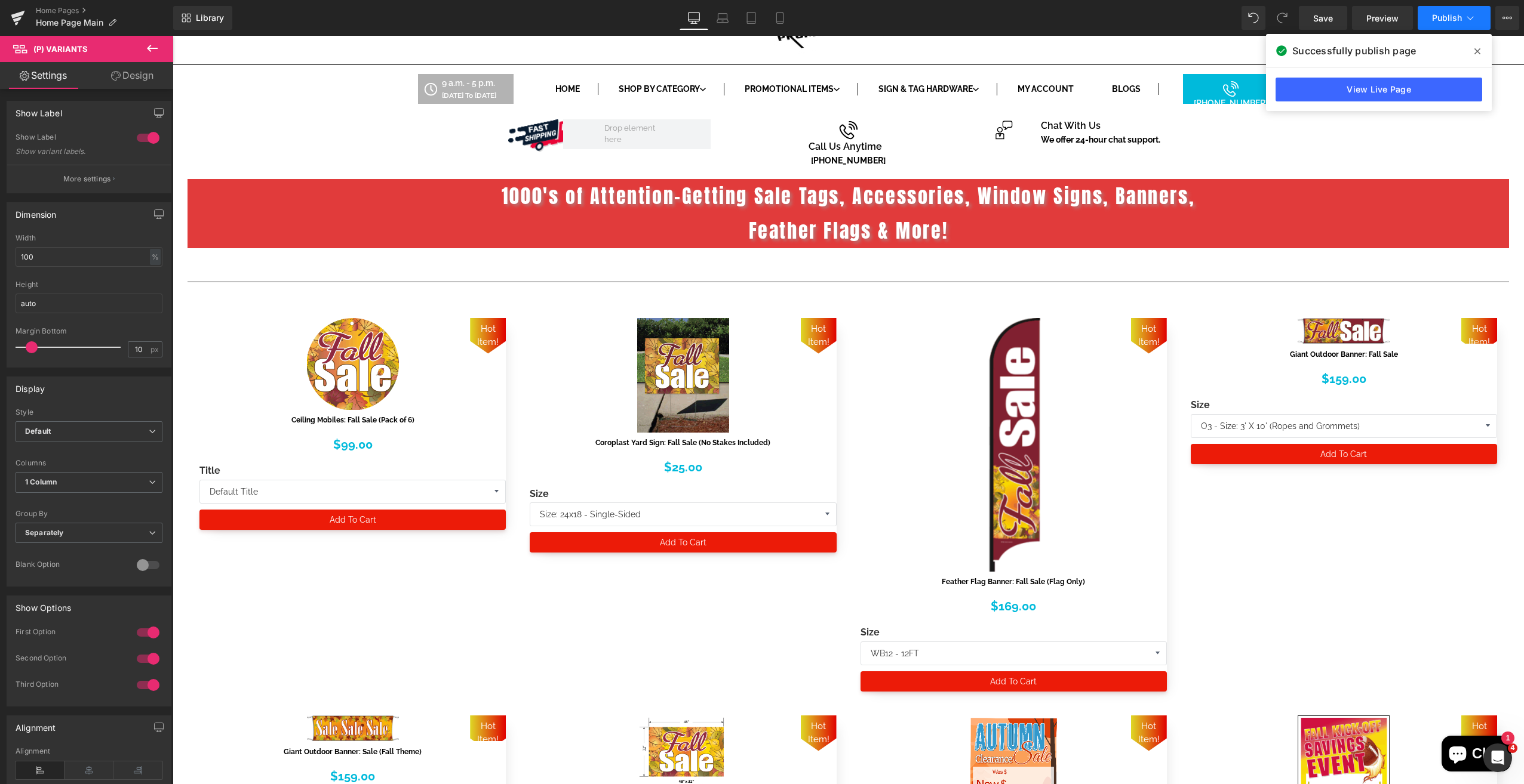
click at [1439, 23] on button "Publish" at bounding box center [1454, 18] width 73 height 24
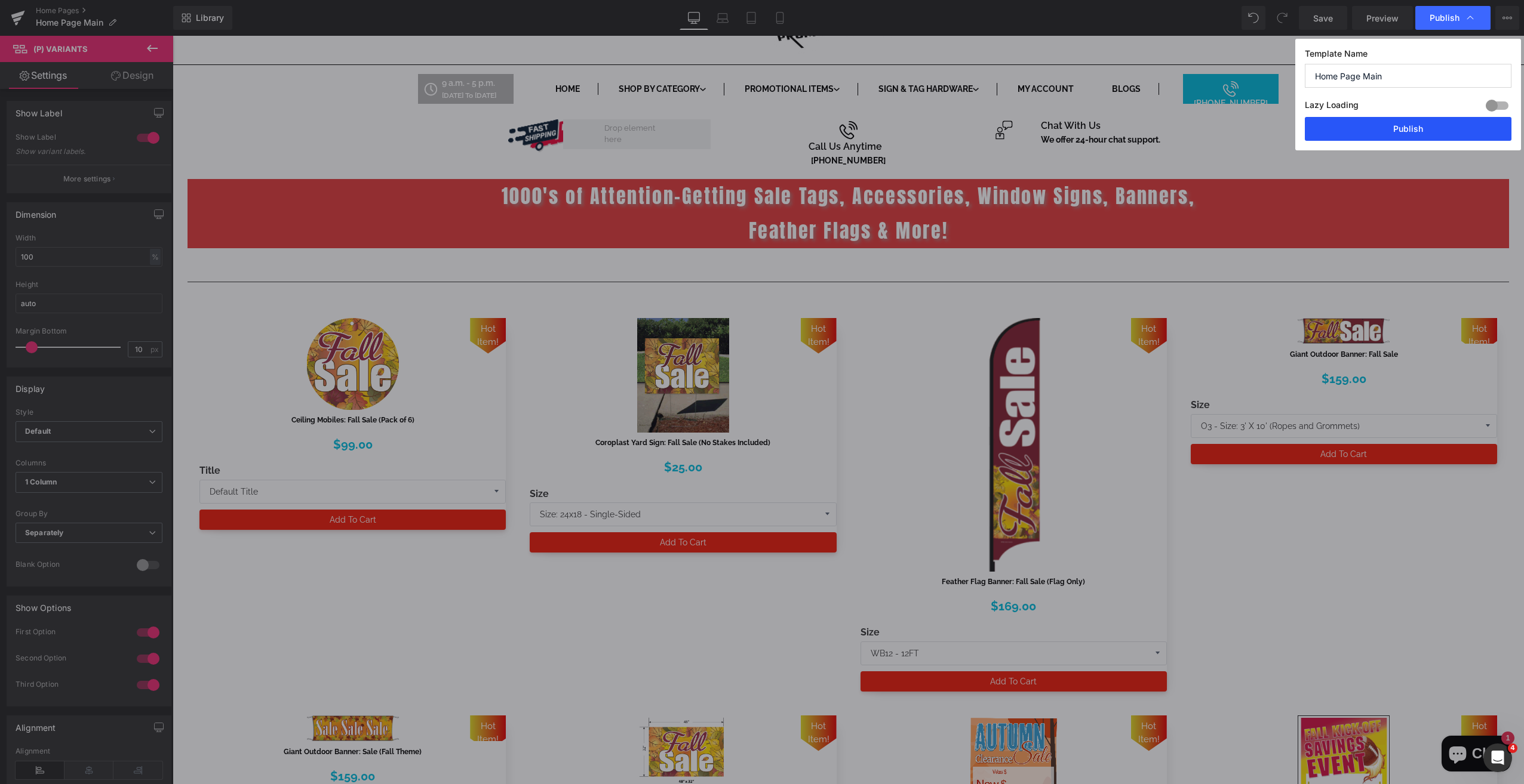
click at [1418, 132] on button "Publish" at bounding box center [1408, 129] width 207 height 24
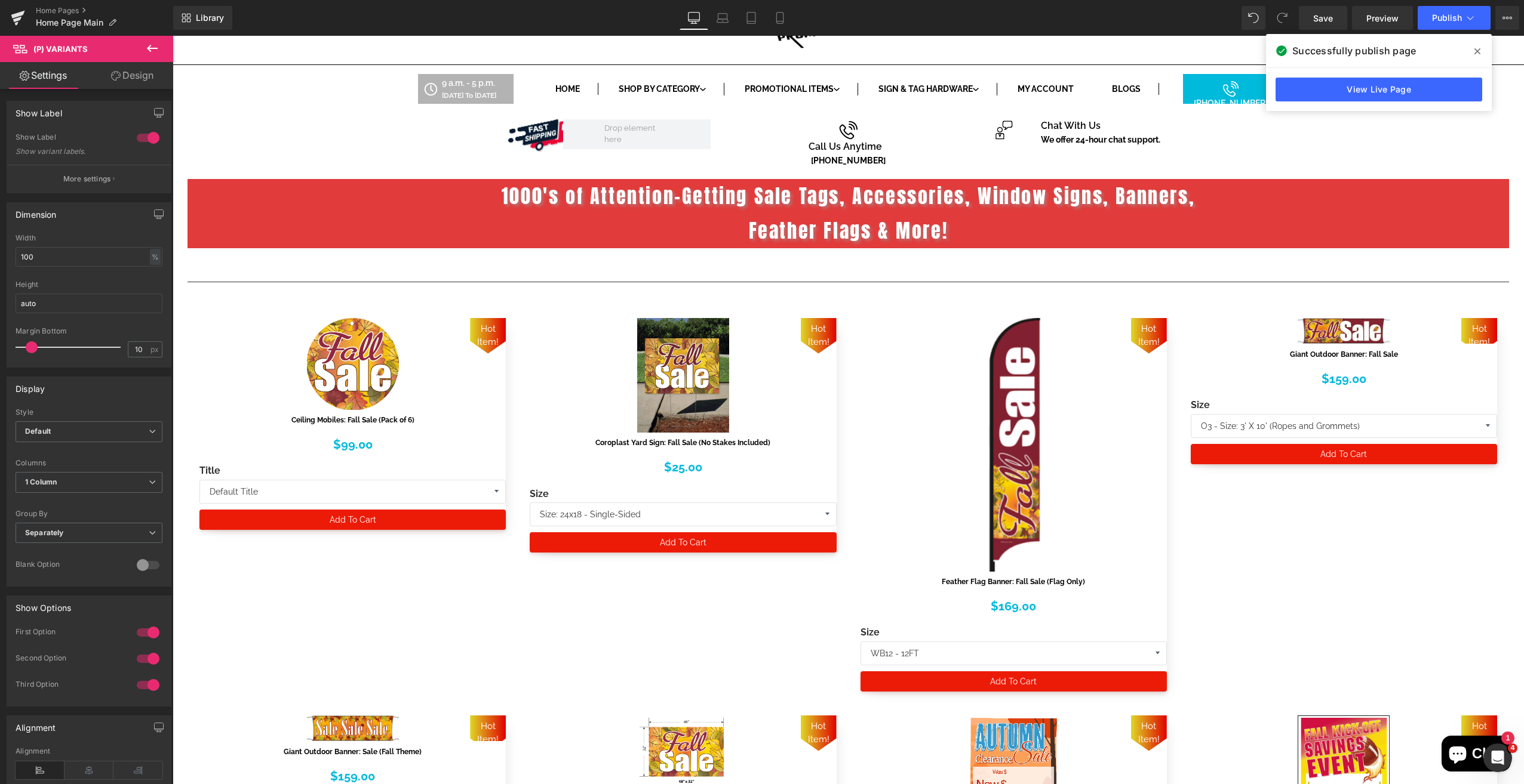
click at [1479, 49] on icon at bounding box center [1477, 51] width 6 height 6
click at [1505, 13] on icon at bounding box center [1507, 18] width 9 height 9
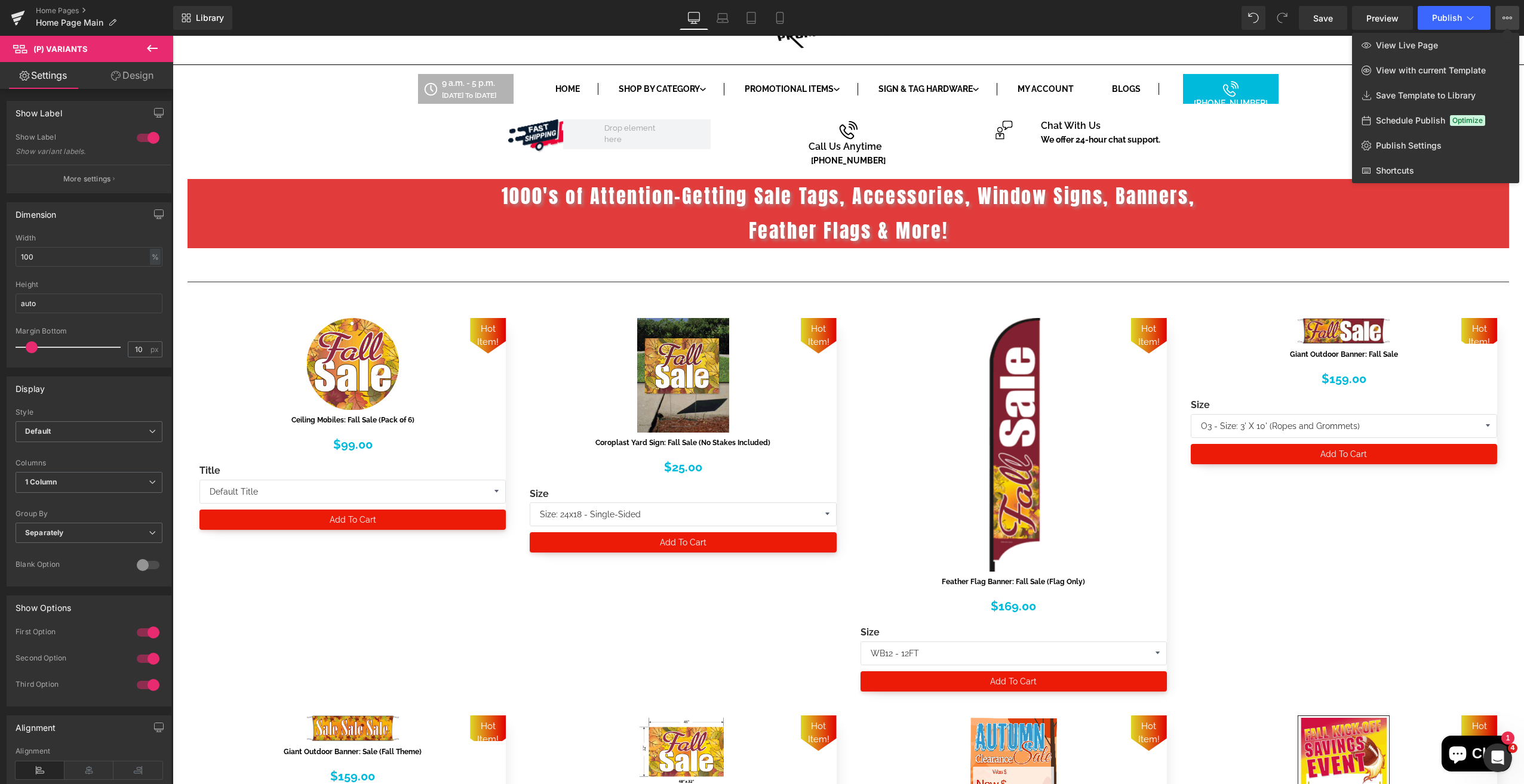
click at [1505, 13] on icon at bounding box center [1507, 18] width 9 height 9
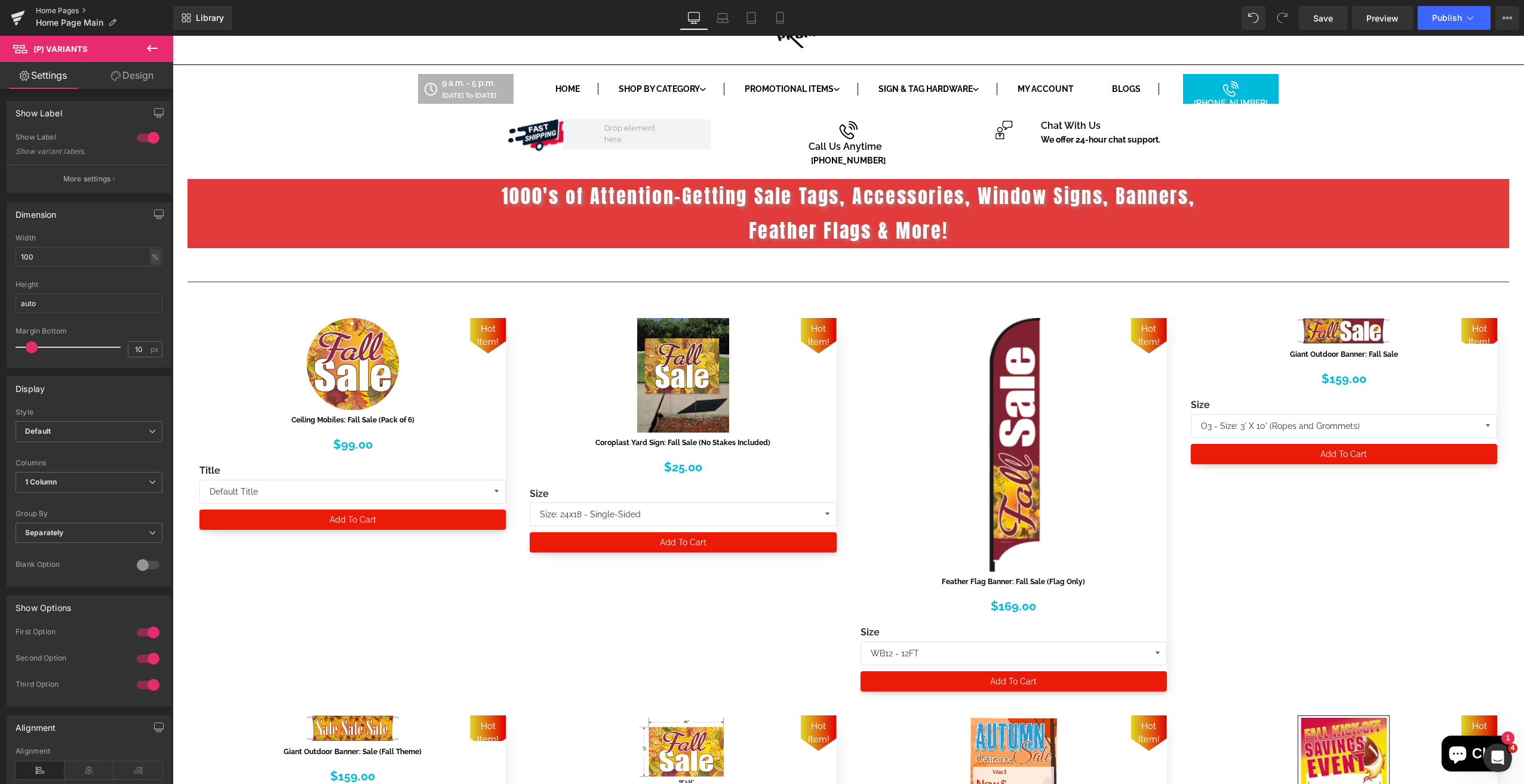
click at [84, 12] on link "Home Pages" at bounding box center [104, 11] width 137 height 9
